Goal: Task Accomplishment & Management: Complete application form

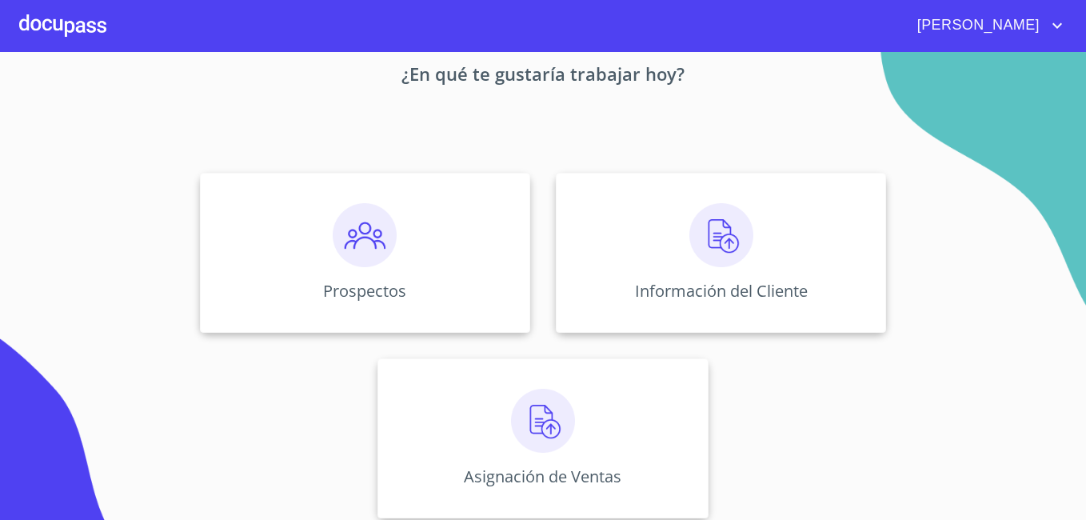
scroll to position [98, 0]
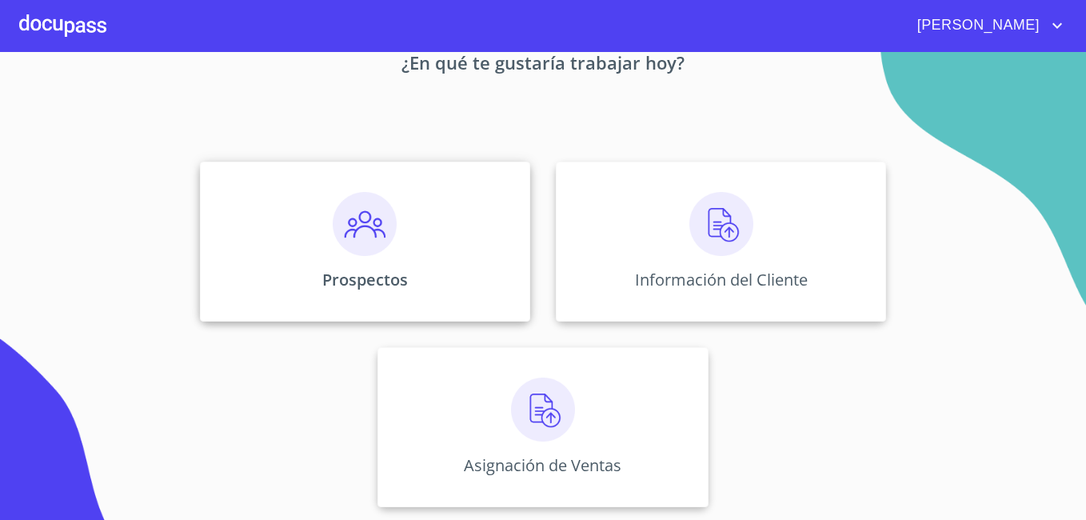
click at [388, 210] on img at bounding box center [365, 224] width 64 height 64
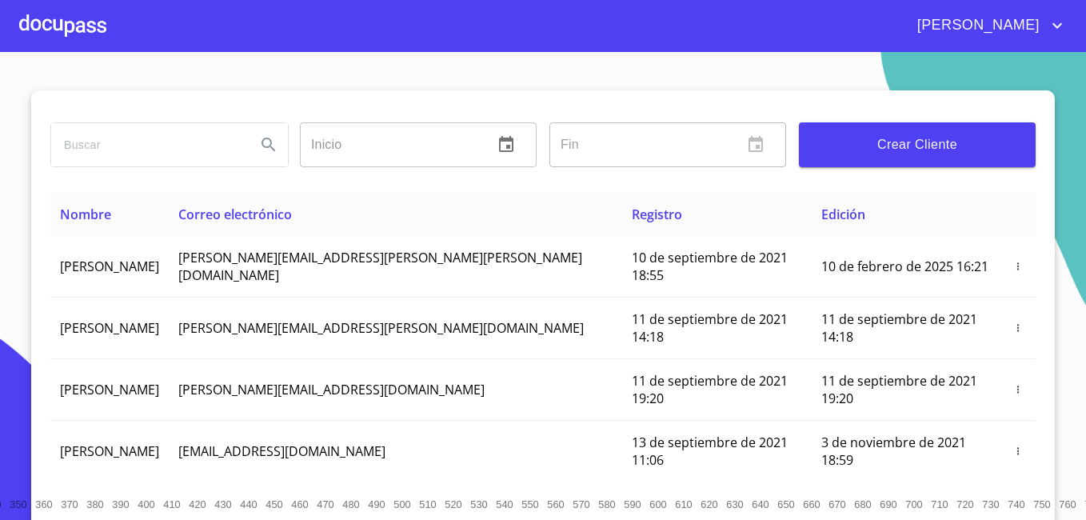
click at [914, 144] on span "Crear Cliente" at bounding box center [917, 145] width 211 height 22
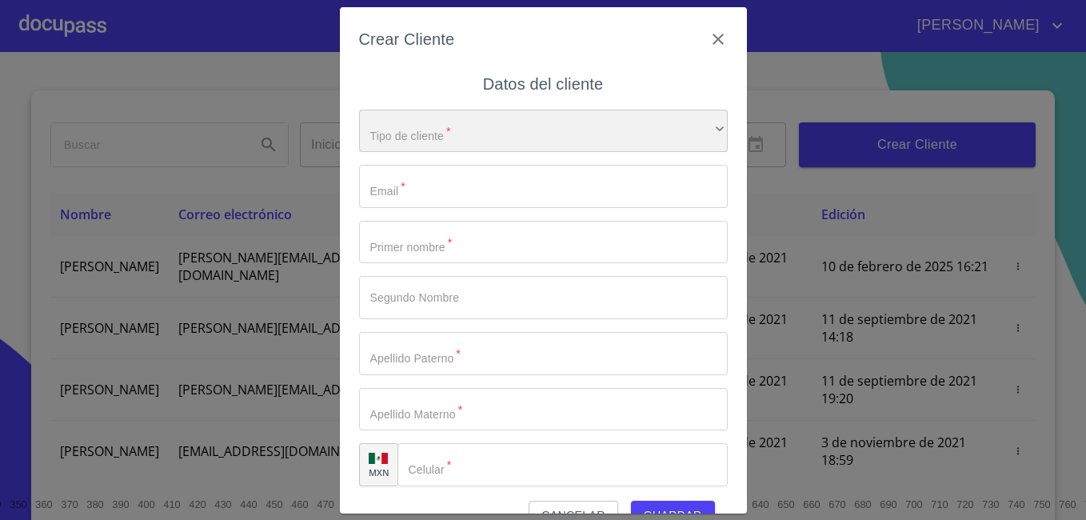
click at [528, 132] on div "​" at bounding box center [543, 131] width 369 height 43
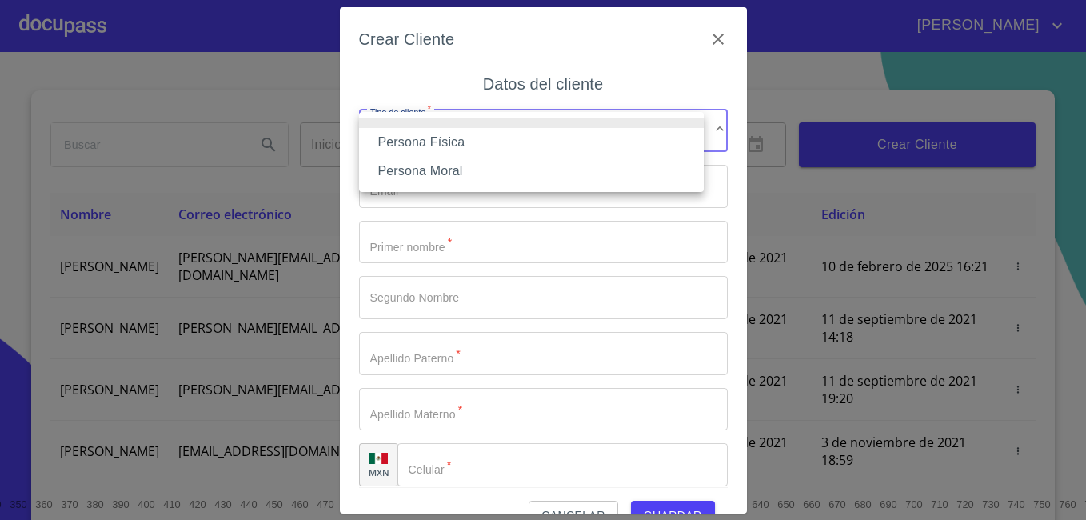
click at [703, 42] on div at bounding box center [543, 260] width 1086 height 520
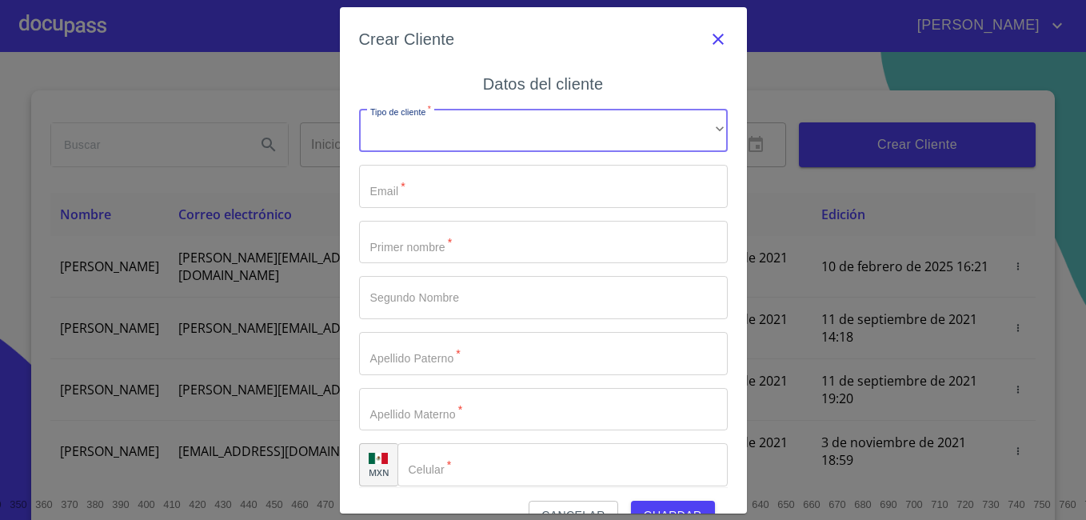
click at [712, 42] on icon "button" at bounding box center [718, 39] width 19 height 19
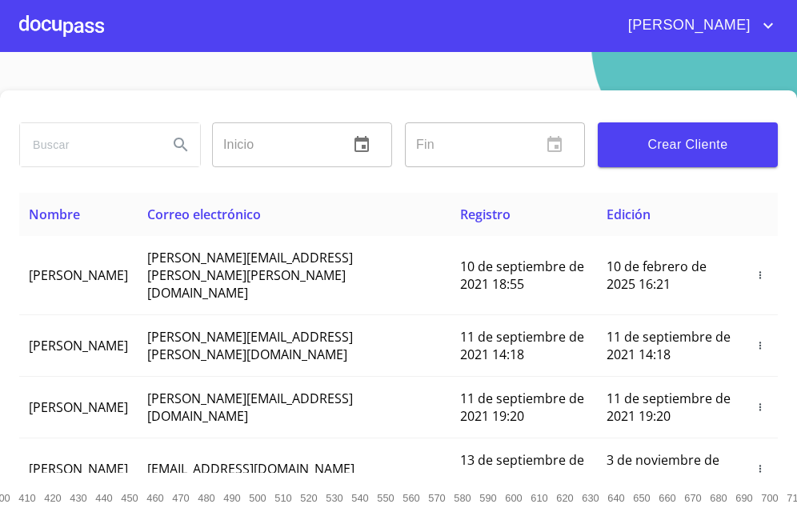
drag, startPoint x: 731, startPoint y: 129, endPoint x: 718, endPoint y: -101, distance: 230.0
click at [731, 129] on button "Crear Cliente" at bounding box center [688, 144] width 180 height 45
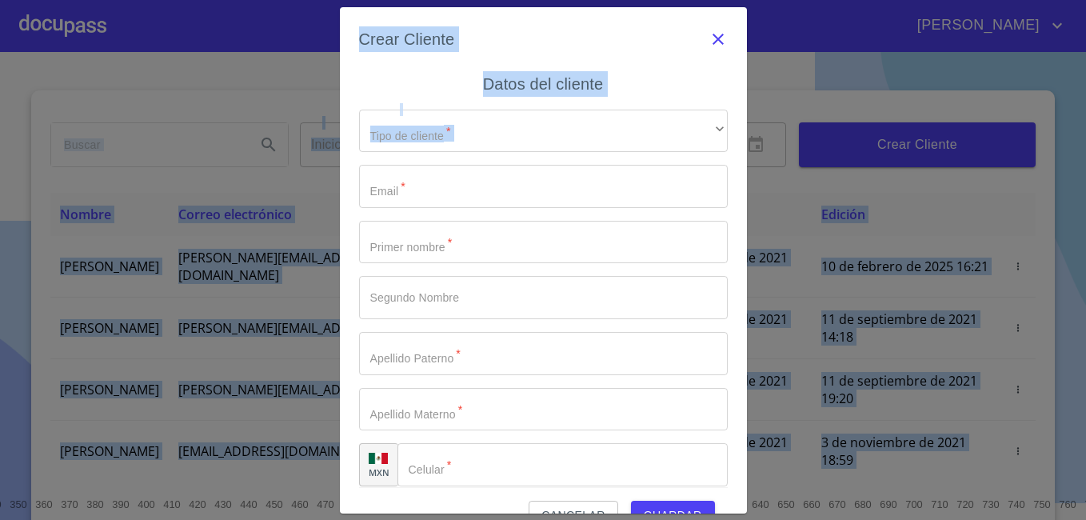
click at [709, 39] on icon "button" at bounding box center [718, 39] width 19 height 19
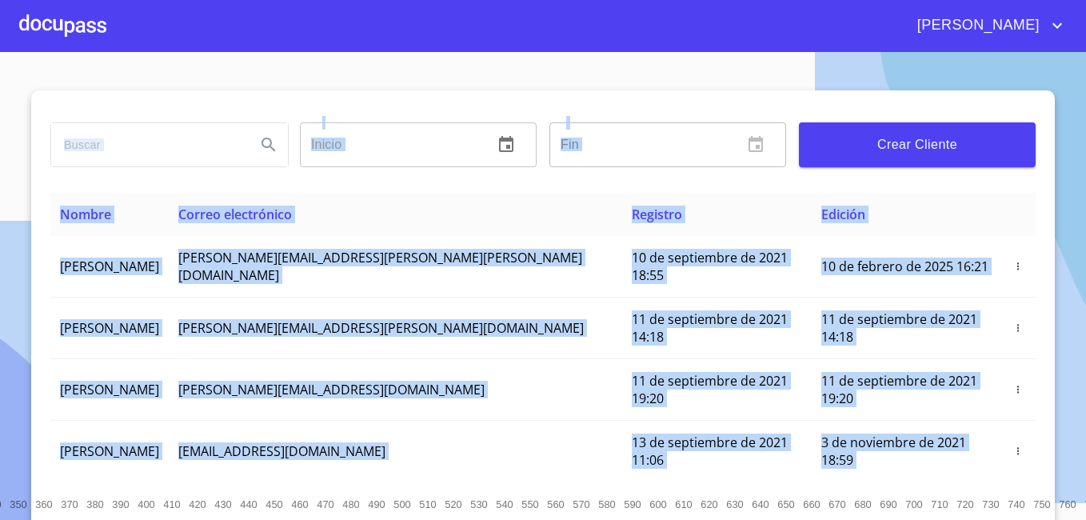
click at [776, 153] on div "​" at bounding box center [668, 144] width 237 height 45
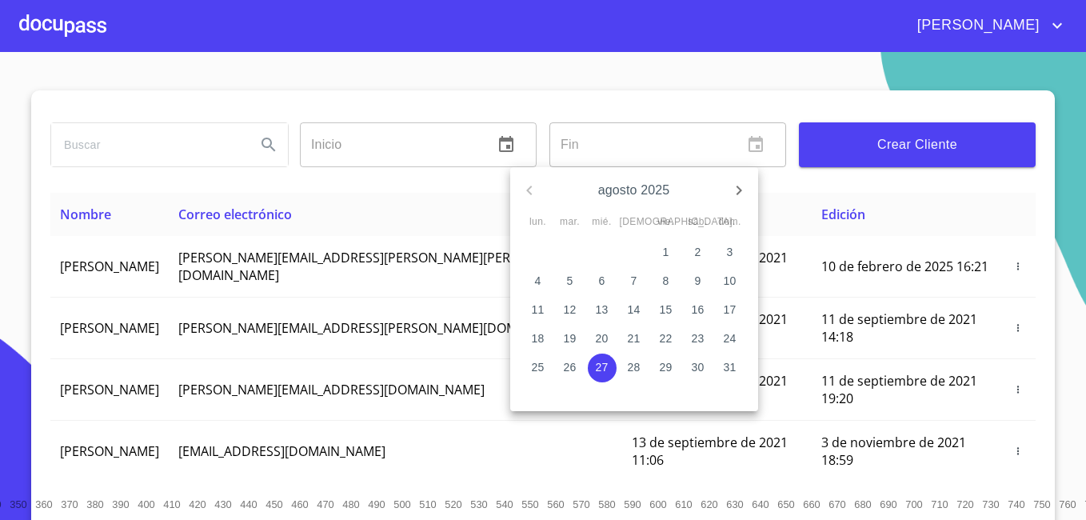
click at [662, 105] on div at bounding box center [543, 260] width 1086 height 520
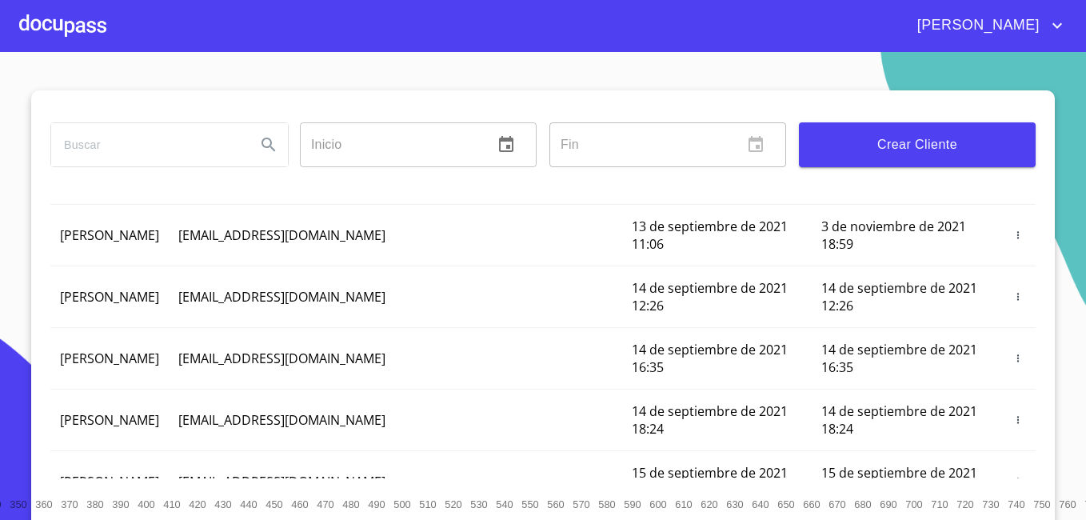
scroll to position [223, 0]
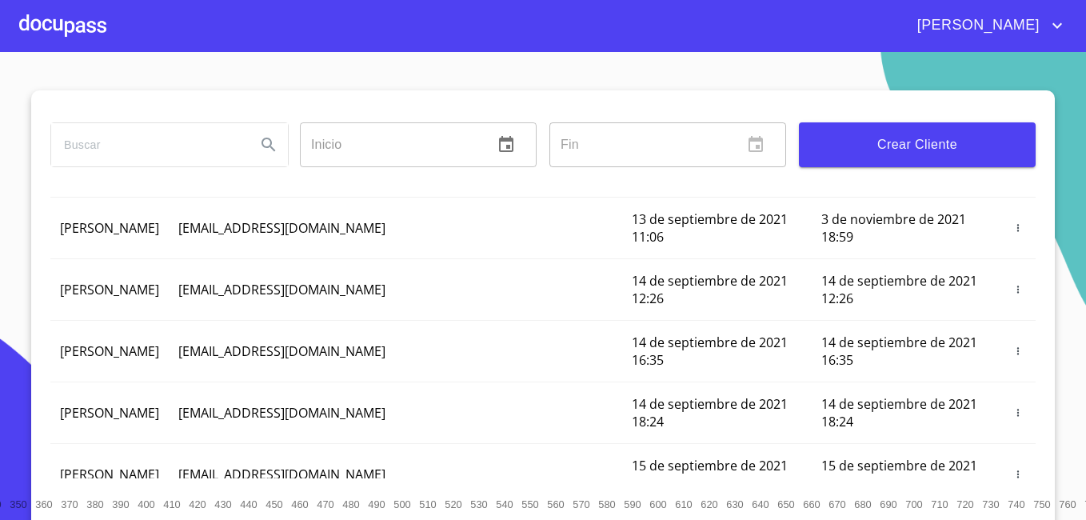
drag, startPoint x: 1063, startPoint y: 242, endPoint x: 1027, endPoint y: 217, distance: 44.2
click at [1027, 217] on section "Inicio ​ Fin ​ Crear Cliente Nombre Correo electrónico Registro Edición [PERSON…" at bounding box center [543, 286] width 1086 height 468
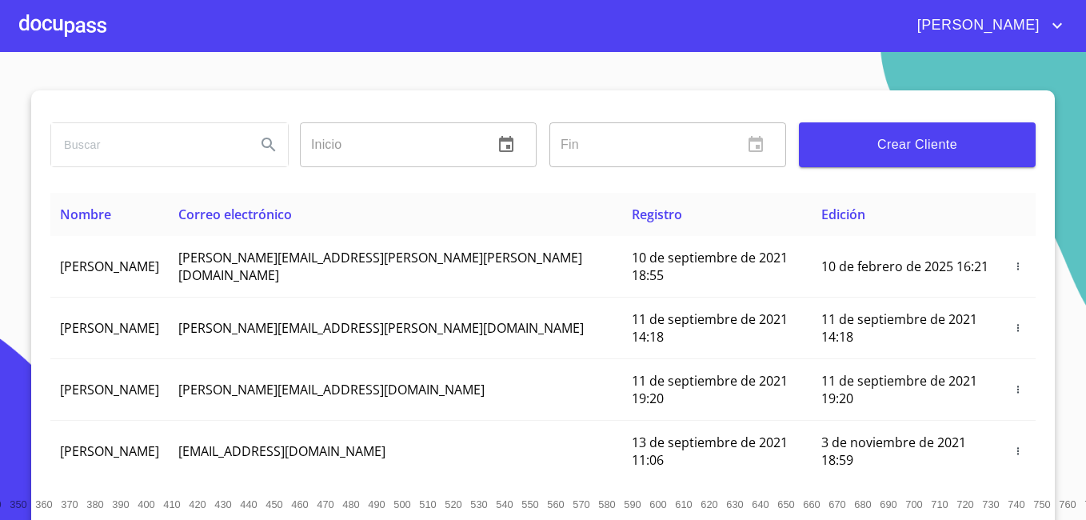
click at [1030, 23] on span "[PERSON_NAME]" at bounding box center [977, 26] width 142 height 26
click at [80, 30] on div at bounding box center [543, 260] width 1086 height 520
click at [57, 18] on div at bounding box center [62, 25] width 87 height 51
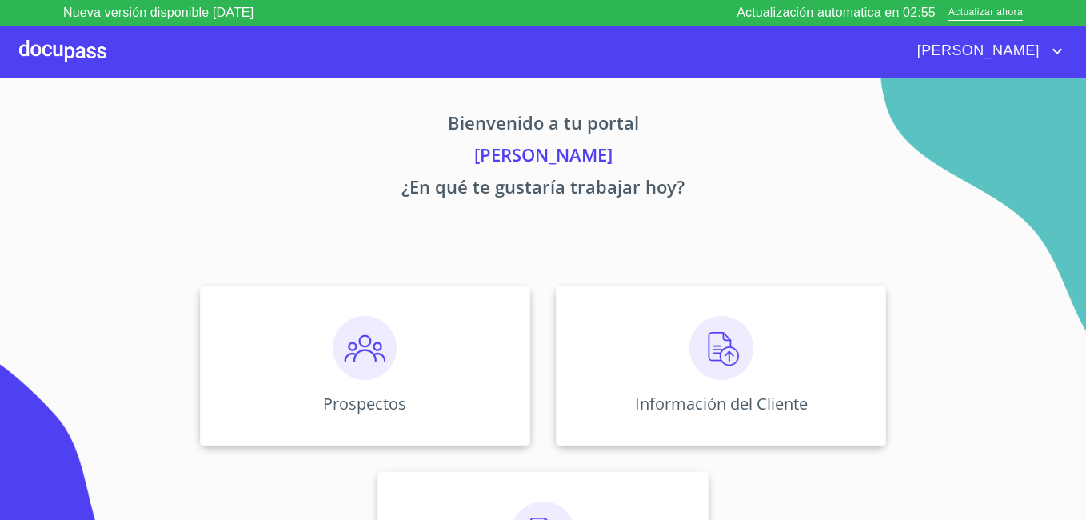
scroll to position [98, 0]
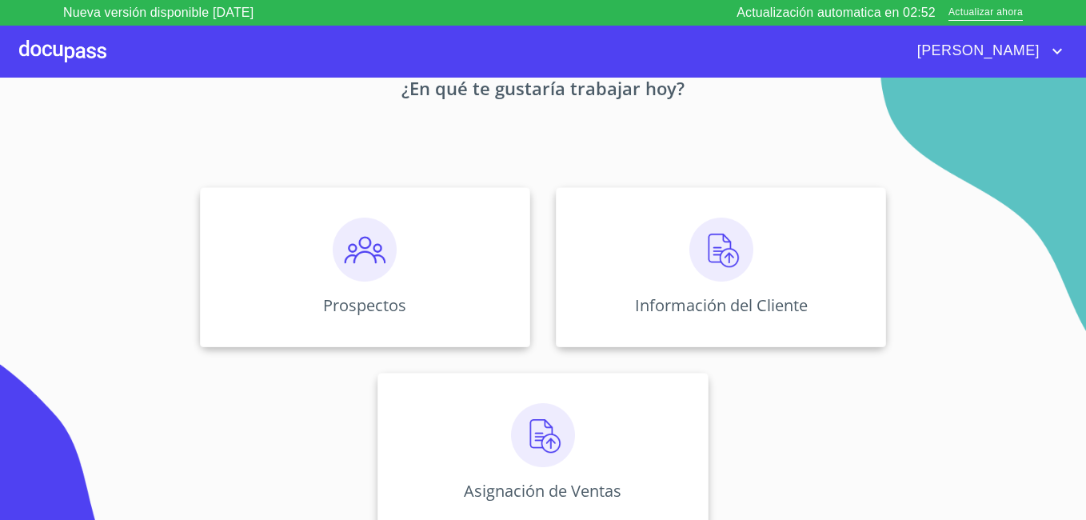
click at [1056, 49] on icon "account of current user" at bounding box center [1057, 51] width 19 height 19
click at [938, 176] on div at bounding box center [543, 260] width 1086 height 520
click at [416, 266] on div "Prospectos" at bounding box center [365, 267] width 330 height 160
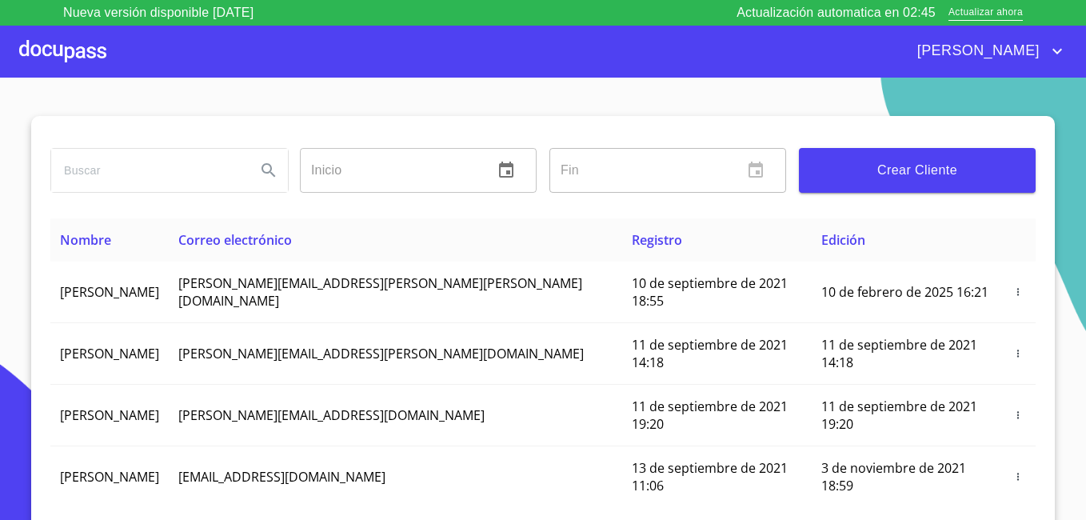
drag, startPoint x: 422, startPoint y: 123, endPoint x: 542, endPoint y: 83, distance: 126.5
click at [542, 83] on section "Inicio ​ Fin ​ Crear Cliente Nombre Correo electrónico Registro Edición [PERSON…" at bounding box center [543, 312] width 1086 height 468
click at [867, 169] on span "Crear Cliente" at bounding box center [917, 170] width 211 height 22
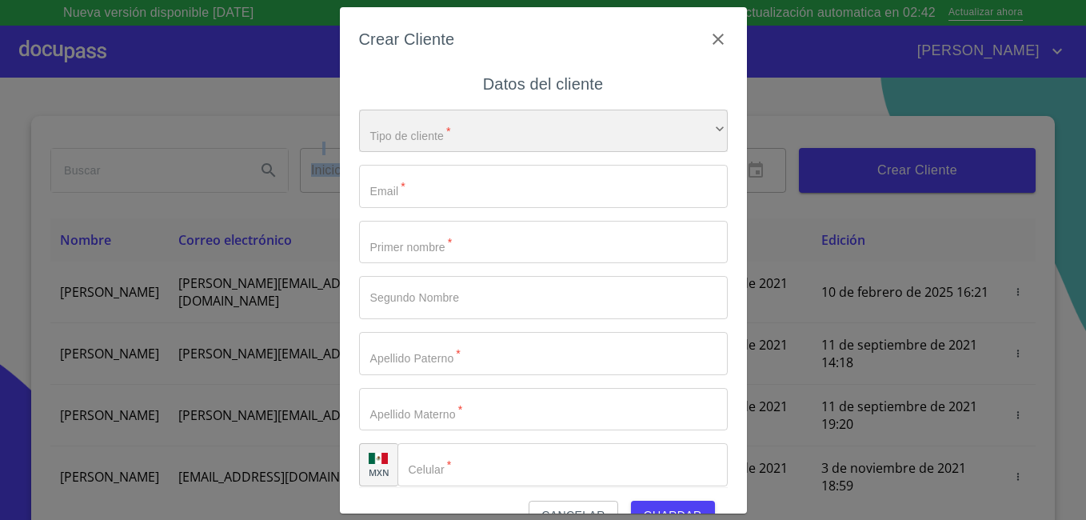
click at [686, 113] on div "​" at bounding box center [543, 131] width 369 height 43
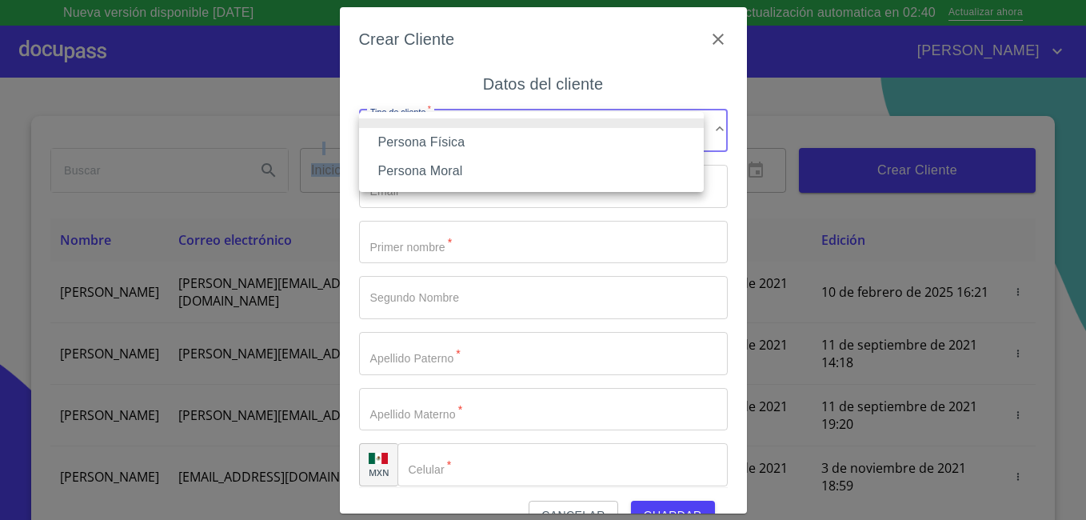
click at [600, 142] on li "Persona Física" at bounding box center [531, 142] width 345 height 29
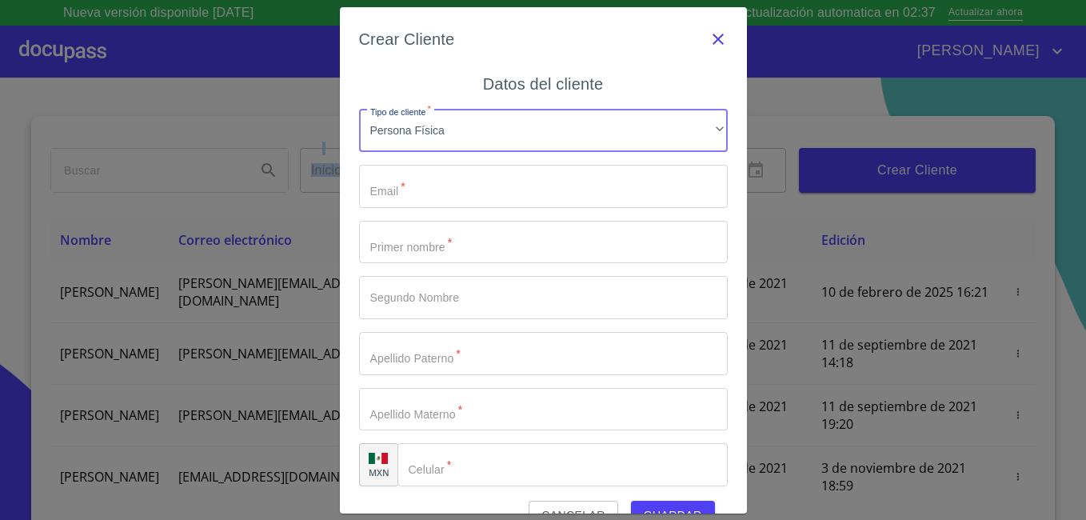
click at [713, 37] on icon "button" at bounding box center [718, 39] width 11 height 11
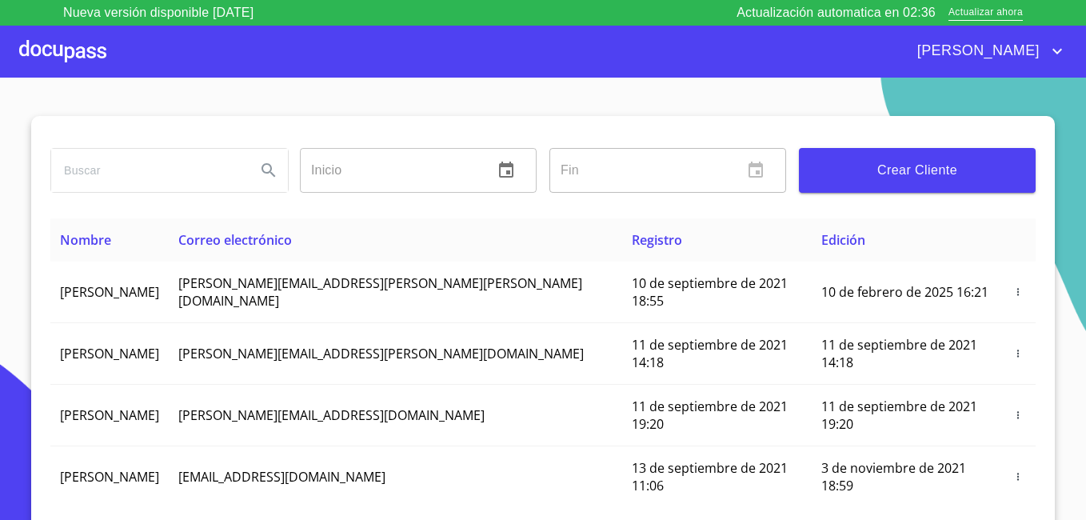
drag, startPoint x: 703, startPoint y: 37, endPoint x: 590, endPoint y: 52, distance: 114.6
click at [590, 52] on div "[PERSON_NAME]" at bounding box center [543, 51] width 1086 height 51
drag, startPoint x: 442, startPoint y: 26, endPoint x: 411, endPoint y: 22, distance: 30.8
click at [411, 22] on div "Nueva versión disponible 4.01.13 Actualización automatica en 02:33 Actualizar a…" at bounding box center [543, 260] width 1086 height 520
click at [991, 12] on span "Actualizar ahora" at bounding box center [986, 13] width 74 height 17
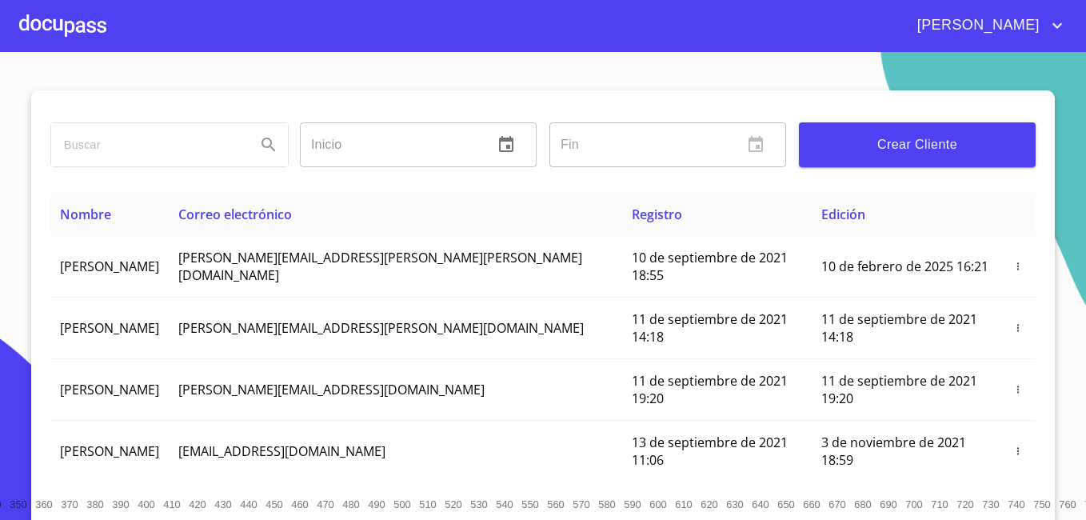
drag, startPoint x: 1058, startPoint y: 427, endPoint x: 1023, endPoint y: 362, distance: 73.4
click at [1023, 362] on section "Inicio ​ Fin ​ Crear Cliente Nombre Correo electrónico Registro Edición [PERSON…" at bounding box center [543, 286] width 1086 height 468
click at [1028, 188] on div "Inicio ​ Fin ​ Crear Cliente" at bounding box center [543, 141] width 986 height 102
click at [334, 138] on input "text" at bounding box center [390, 144] width 181 height 45
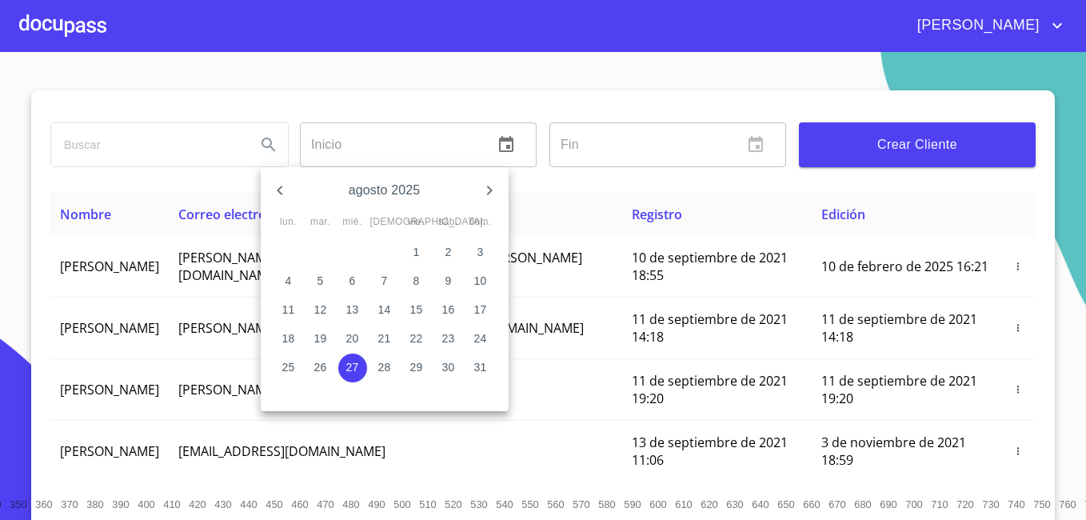
drag, startPoint x: 463, startPoint y: 138, endPoint x: 235, endPoint y: 184, distance: 232.7
click at [235, 184] on div at bounding box center [543, 260] width 1086 height 520
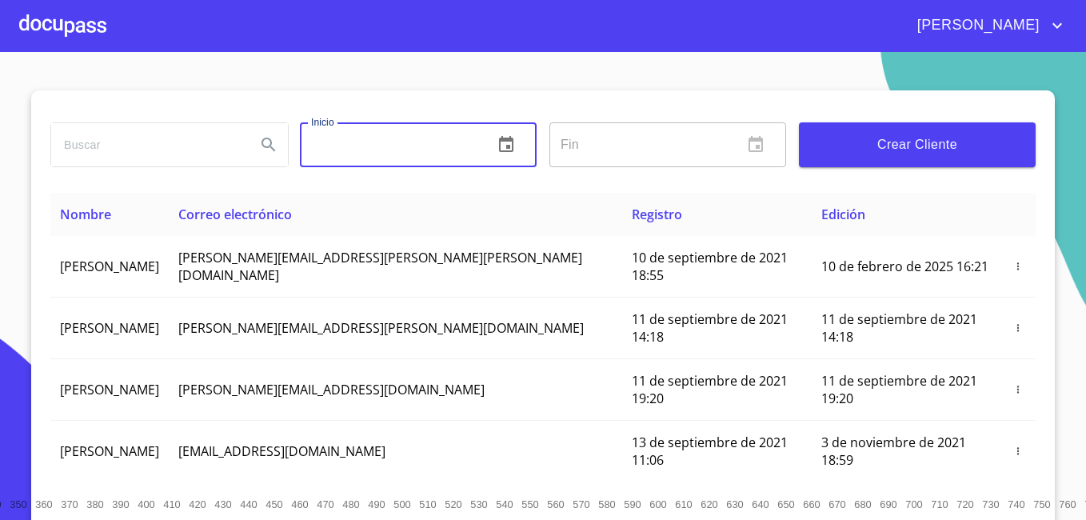
click at [169, 140] on input "search" at bounding box center [147, 144] width 192 height 43
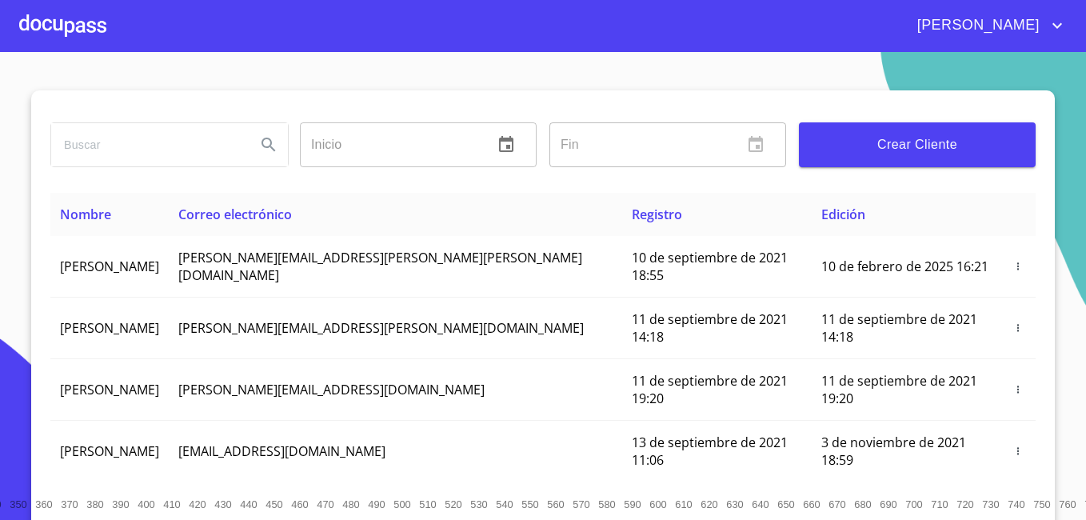
click at [169, 140] on input "search" at bounding box center [147, 144] width 192 height 43
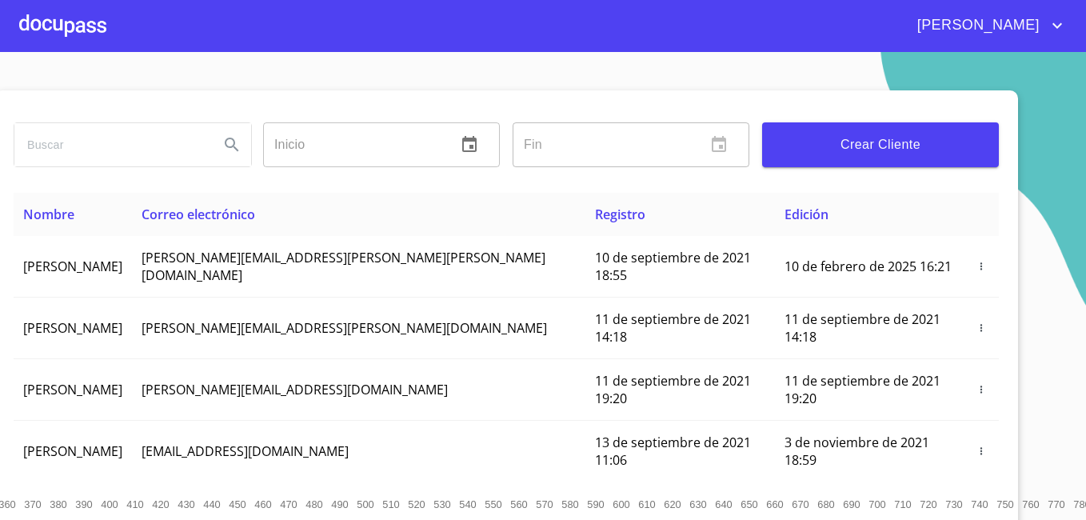
scroll to position [0, 64]
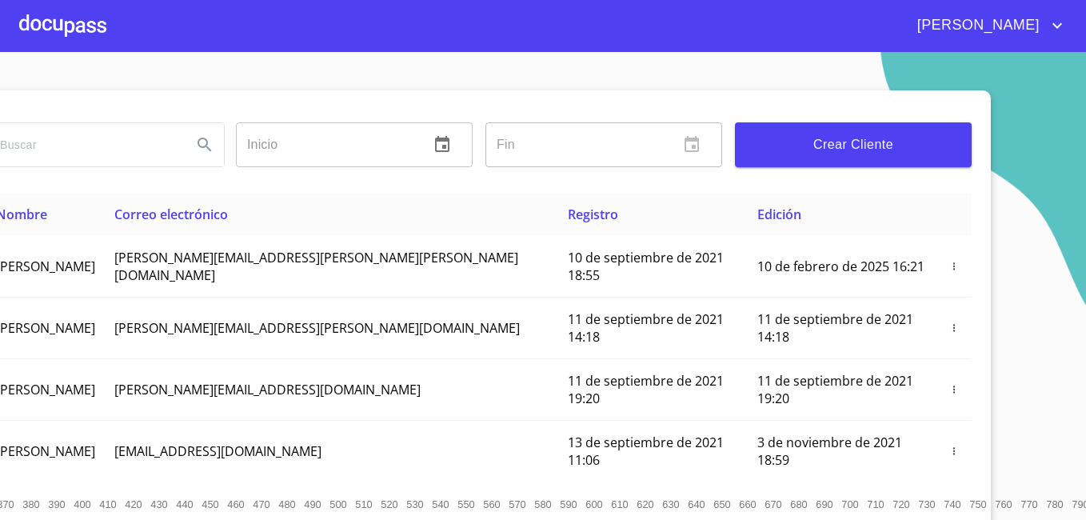
drag, startPoint x: 126, startPoint y: 488, endPoint x: 10, endPoint y: 510, distance: 118.9
click at [10, 510] on section "Inicio ​ Fin ​ Crear Cliente Nombre Correo electrónico Registro Edición [PERSON…" at bounding box center [543, 286] width 1086 height 468
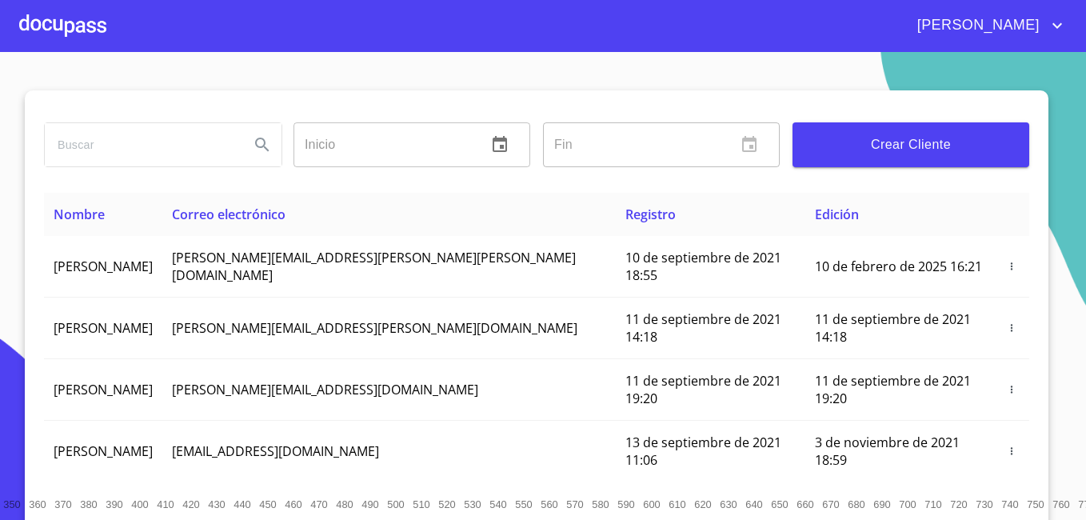
scroll to position [0, 0]
